Goal: Find specific page/section: Find specific page/section

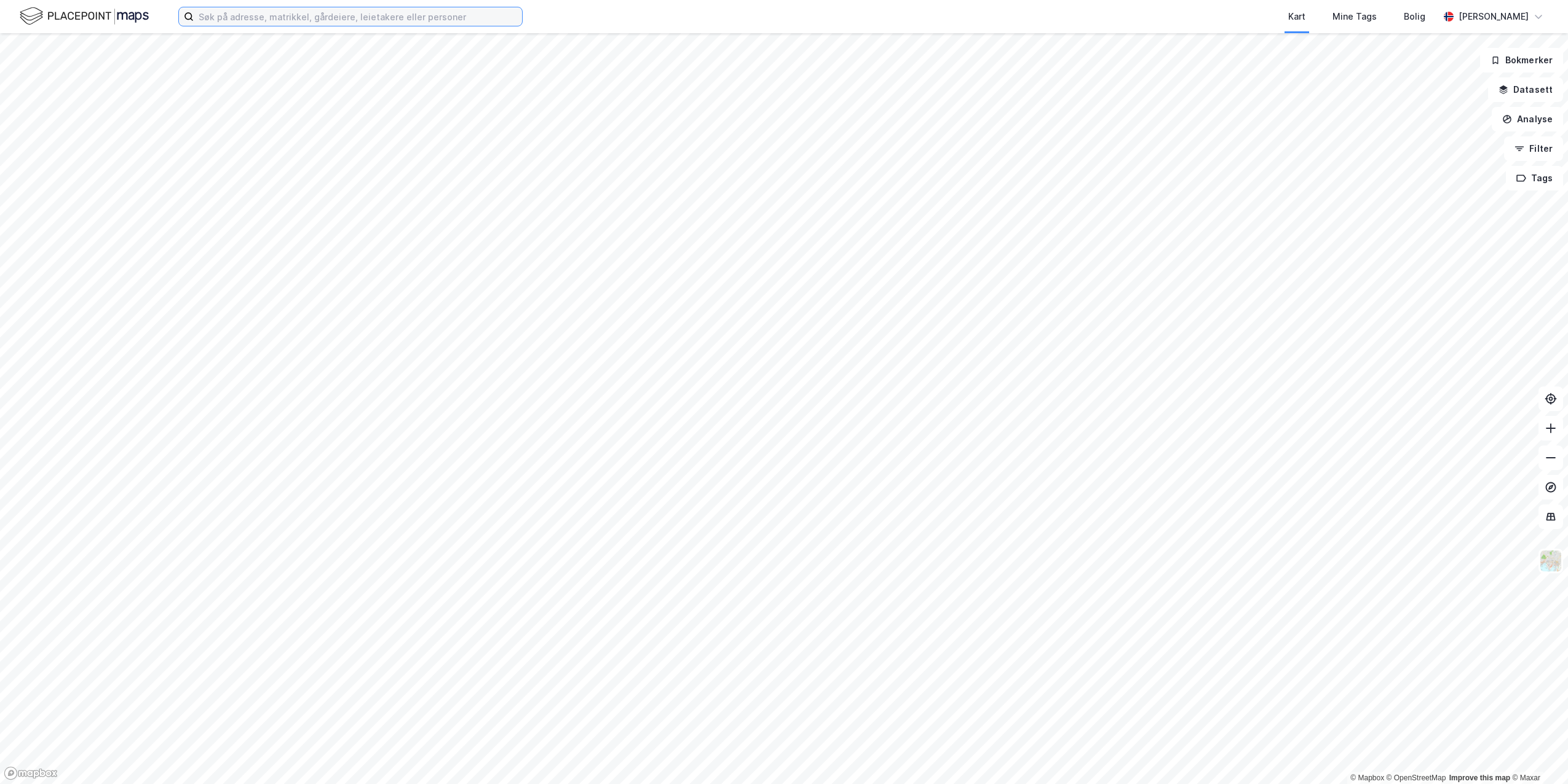
click at [268, 19] on input at bounding box center [357, 17] width 329 height 18
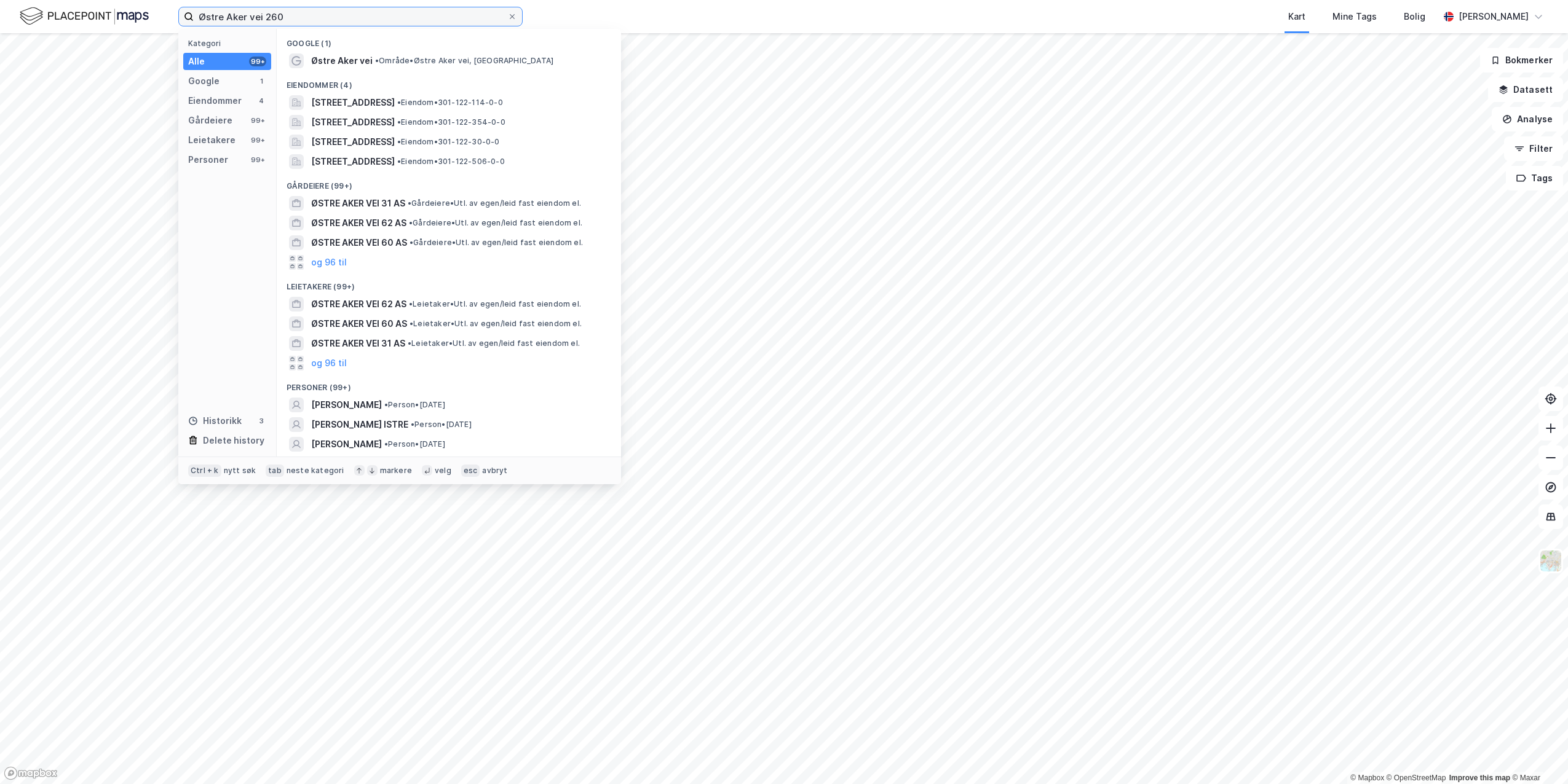
type input "Østre Aker vei 260"
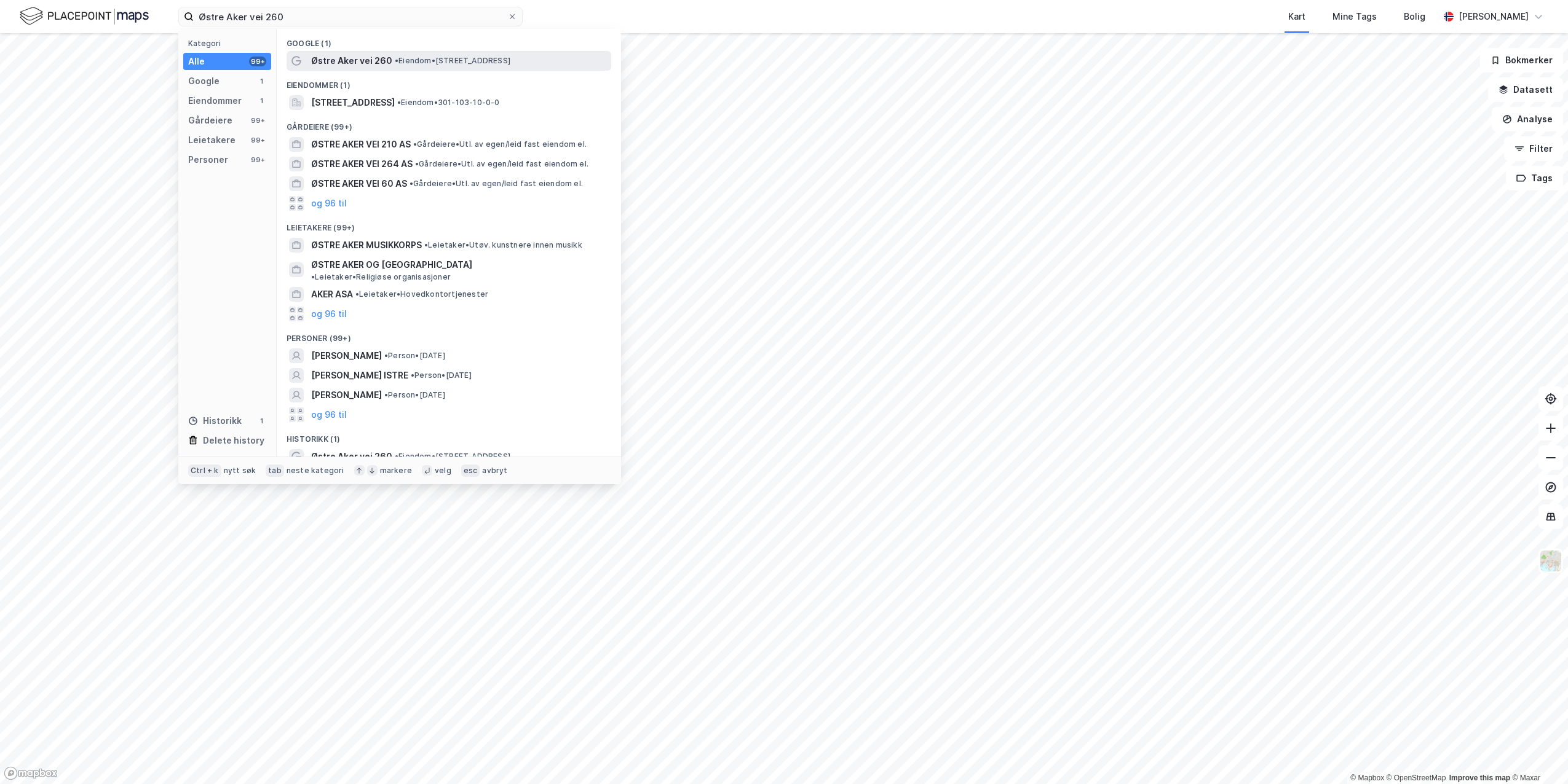
click at [319, 60] on span "Østre Aker vei 260" at bounding box center [351, 61] width 81 height 15
